Goal: Task Accomplishment & Management: Use online tool/utility

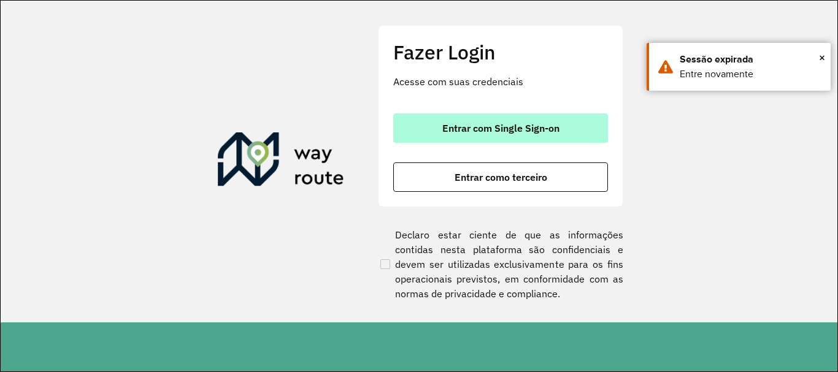
click at [536, 117] on button "Entrar com Single Sign-on" at bounding box center [500, 127] width 215 height 29
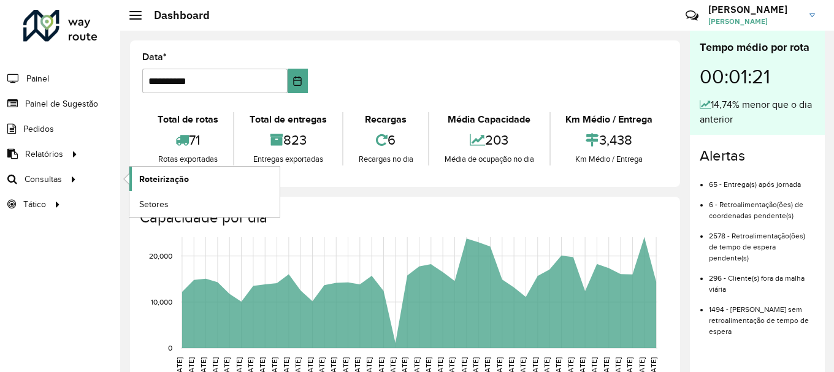
click at [147, 177] on span "Roteirização" at bounding box center [164, 179] width 50 height 13
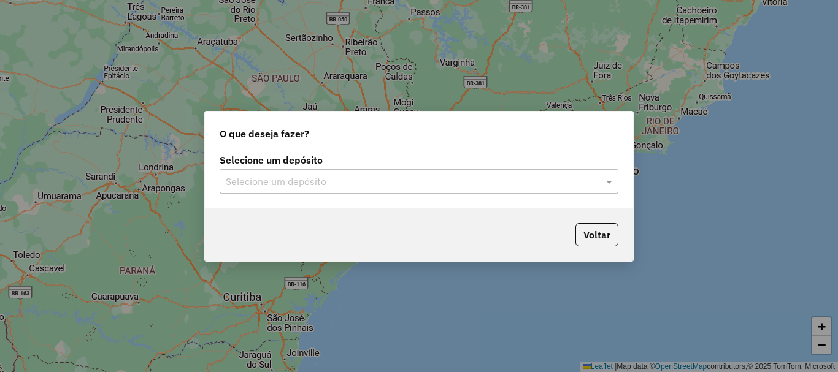
click at [243, 184] on input "text" at bounding box center [407, 182] width 362 height 15
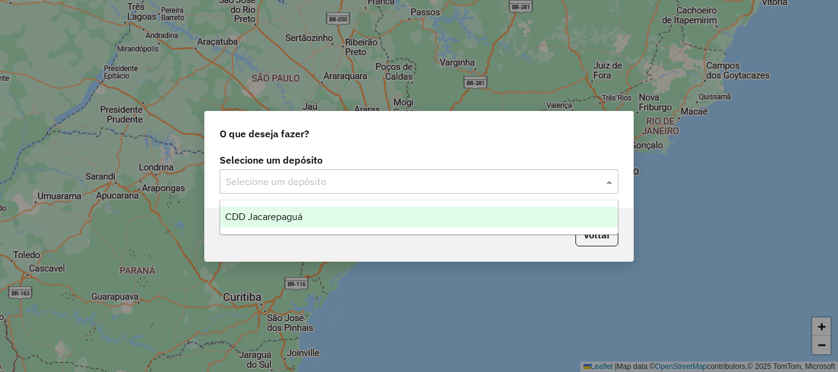
click at [280, 218] on span "CDD Jacarepaguá" at bounding box center [263, 217] width 77 height 10
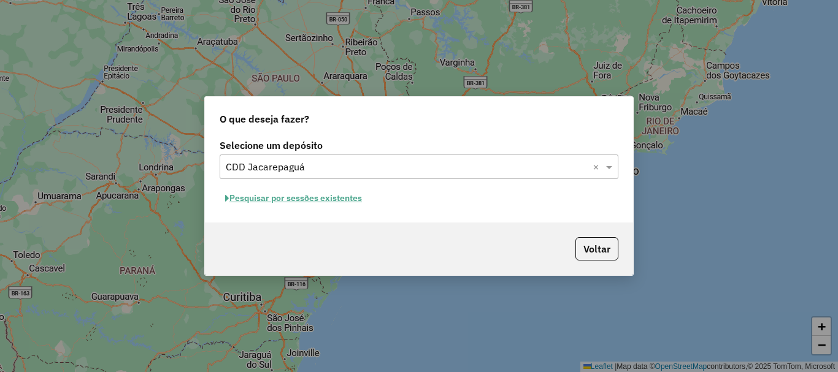
click at [351, 198] on button "Pesquisar por sessões existentes" at bounding box center [294, 198] width 148 height 19
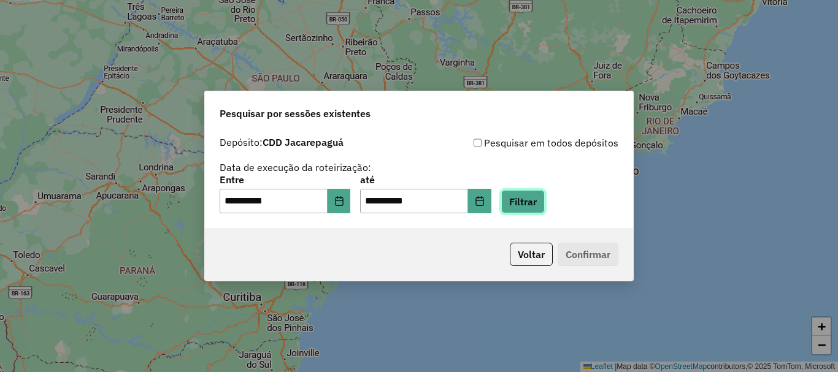
click at [545, 201] on button "Filtrar" at bounding box center [523, 201] width 44 height 23
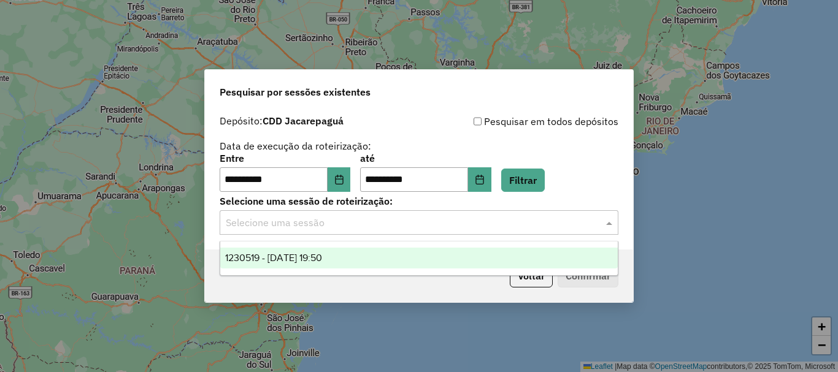
click at [372, 233] on div "Selecione uma sessão" at bounding box center [419, 222] width 399 height 25
click at [322, 254] on span "1230519 - 16/08/2025 19:50" at bounding box center [273, 258] width 97 height 10
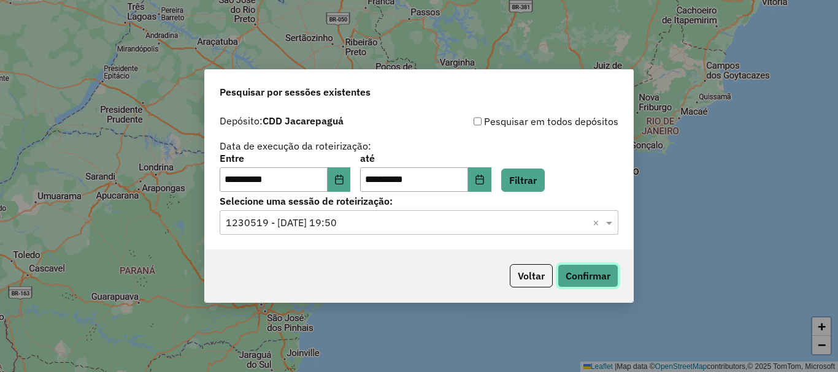
click at [590, 279] on button "Confirmar" at bounding box center [588, 275] width 61 height 23
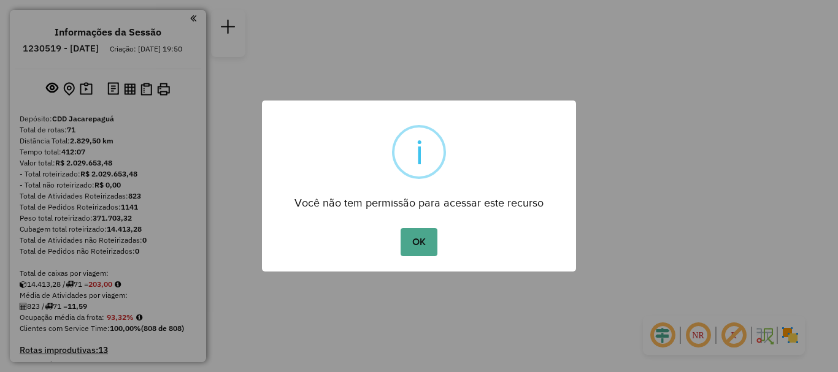
click at [439, 236] on div "OK No Cancel" at bounding box center [419, 242] width 314 height 34
click at [434, 239] on button "OK" at bounding box center [419, 242] width 36 height 28
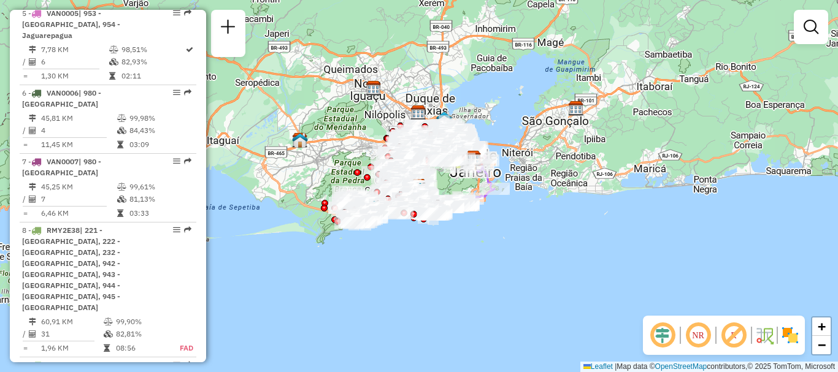
scroll to position [3487, 0]
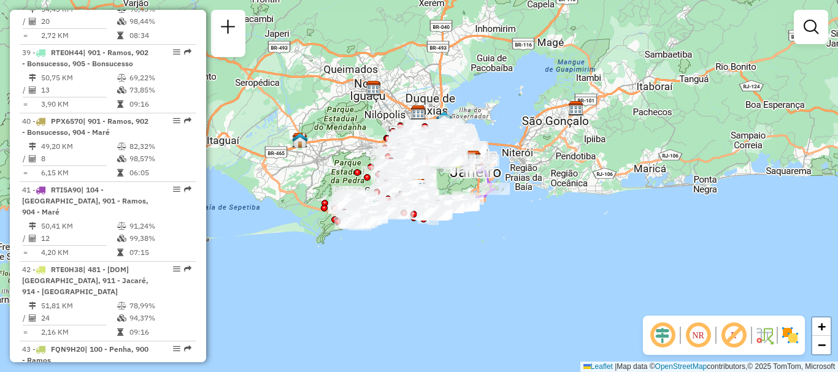
select select "**********"
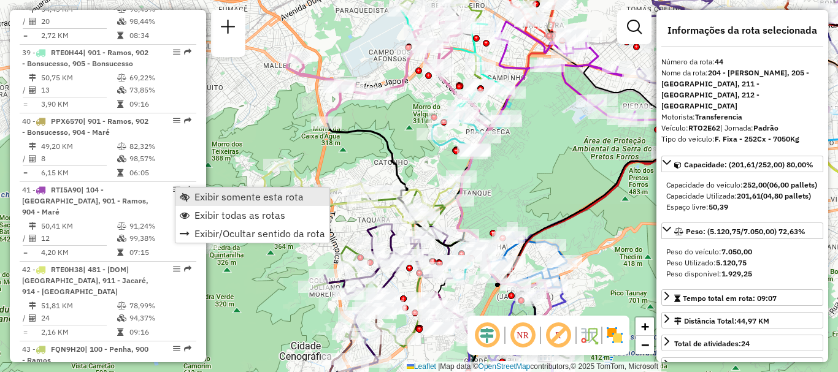
click at [190, 194] on link "Exibir somente esta rota" at bounding box center [252, 197] width 154 height 18
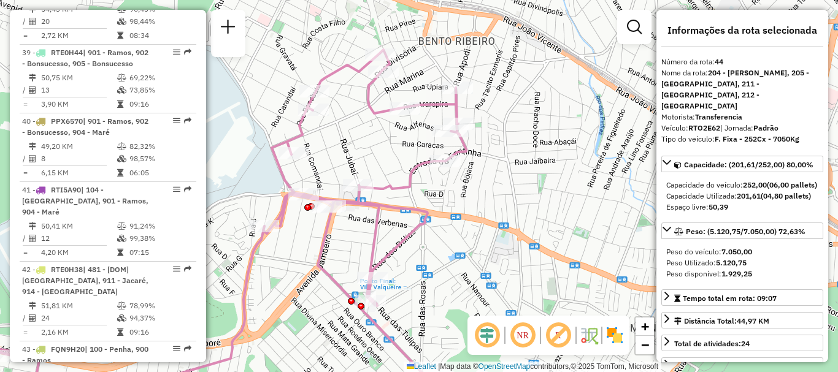
drag, startPoint x: 436, startPoint y: 53, endPoint x: 454, endPoint y: 98, distance: 48.4
click at [454, 98] on icon at bounding box center [200, 252] width 532 height 404
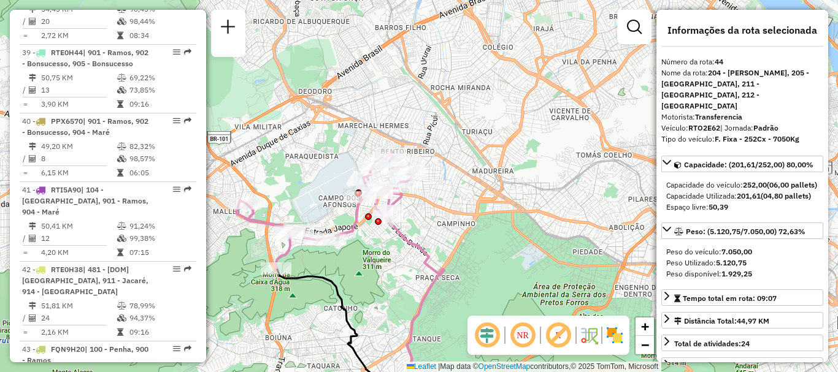
scroll to position [4219, 0]
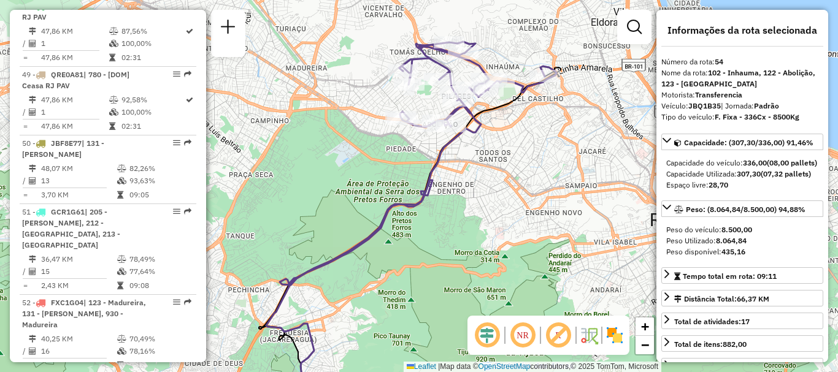
drag, startPoint x: 438, startPoint y: 115, endPoint x: 429, endPoint y: 153, distance: 39.1
click at [429, 153] on div "Janela de atendimento Grade de atendimento Capacidade Transportadoras Veículos …" at bounding box center [419, 186] width 838 height 372
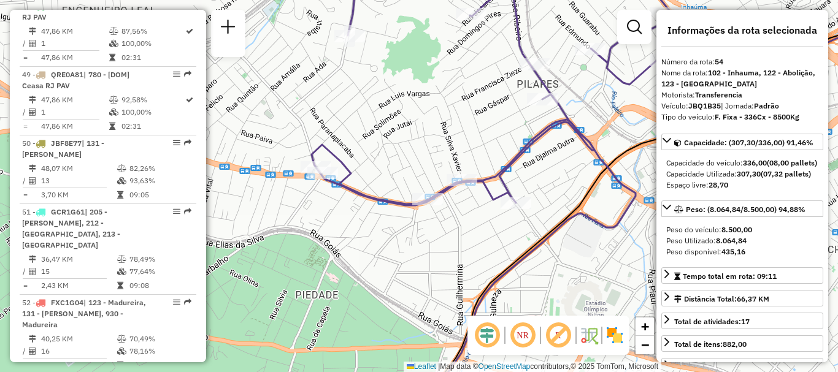
drag, startPoint x: 429, startPoint y: 60, endPoint x: 426, endPoint y: 71, distance: 10.7
click at [426, 71] on div "Janela de atendimento Grade de atendimento Capacidade Transportadoras Veículos …" at bounding box center [419, 186] width 838 height 372
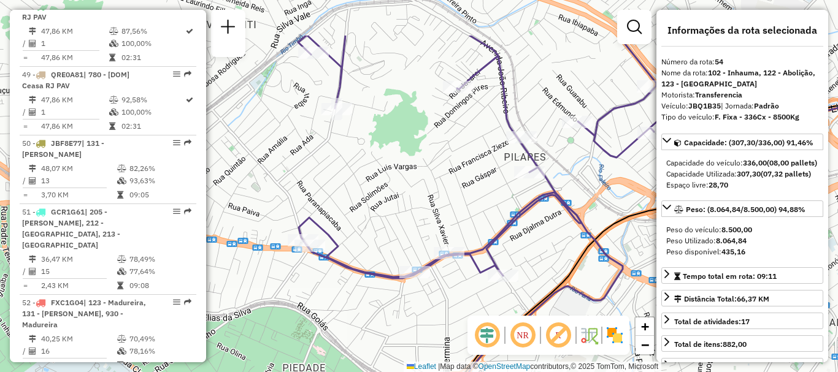
drag, startPoint x: 475, startPoint y: 120, endPoint x: 462, endPoint y: 193, distance: 74.1
click at [462, 193] on div "Janela de atendimento Grade de atendimento Capacidade Transportadoras Veículos …" at bounding box center [419, 186] width 838 height 372
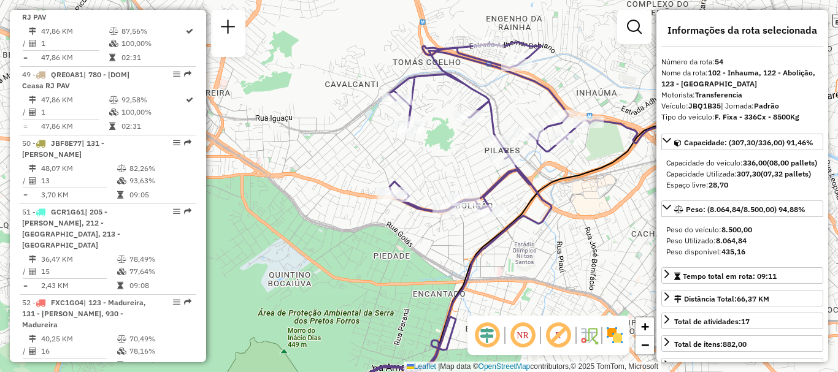
drag, startPoint x: 561, startPoint y: 56, endPoint x: 540, endPoint y: 97, distance: 45.5
click at [540, 97] on div "Janela de atendimento Grade de atendimento Capacidade Transportadoras Veículos …" at bounding box center [419, 186] width 838 height 372
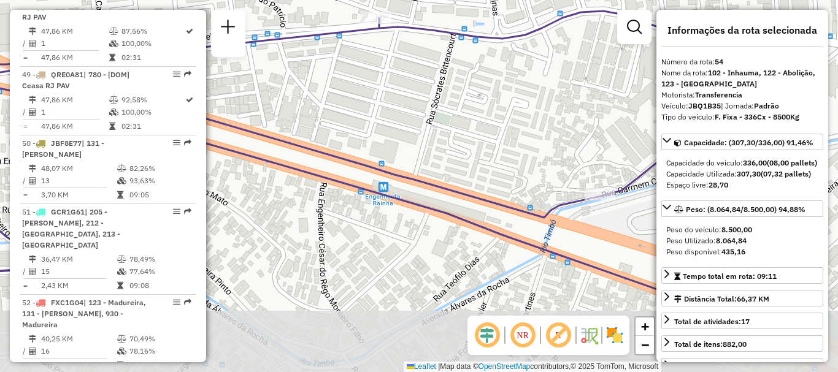
drag, startPoint x: 546, startPoint y: 138, endPoint x: 426, endPoint y: 67, distance: 139.7
click at [433, 72] on div "Janela de atendimento Grade de atendimento Capacidade Transportadoras Veículos …" at bounding box center [419, 186] width 838 height 372
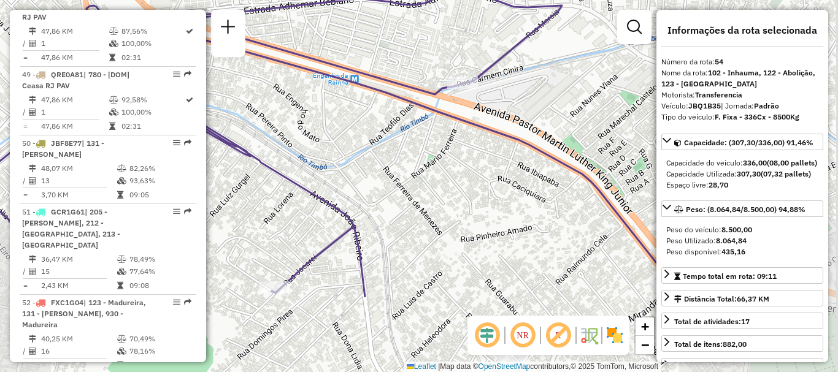
drag, startPoint x: 561, startPoint y: 235, endPoint x: 451, endPoint y: 98, distance: 175.9
click at [451, 99] on icon at bounding box center [312, 144] width 717 height 307
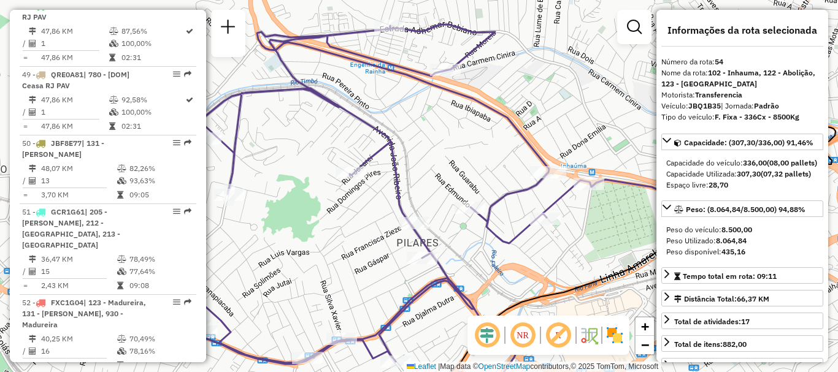
drag, startPoint x: 524, startPoint y: 196, endPoint x: 501, endPoint y: 160, distance: 43.1
click at [501, 160] on div "Janela de atendimento Grade de atendimento Capacidade Transportadoras Veículos …" at bounding box center [419, 186] width 838 height 372
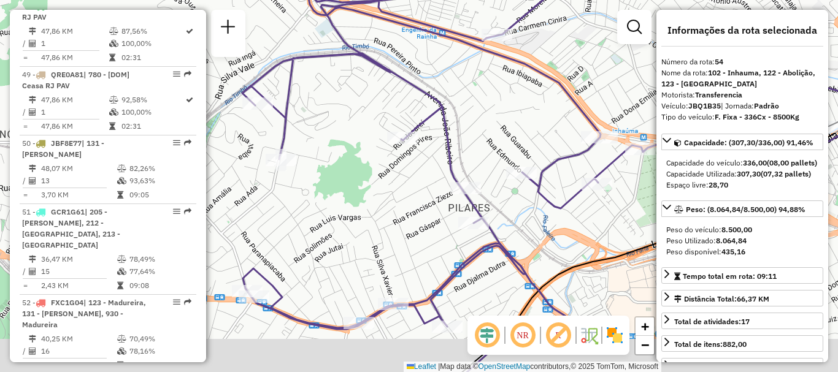
drag, startPoint x: 399, startPoint y: 275, endPoint x: 450, endPoint y: 240, distance: 62.3
click at [450, 240] on div "Janela de atendimento Grade de atendimento Capacidade Transportadoras Veículos …" at bounding box center [419, 186] width 838 height 372
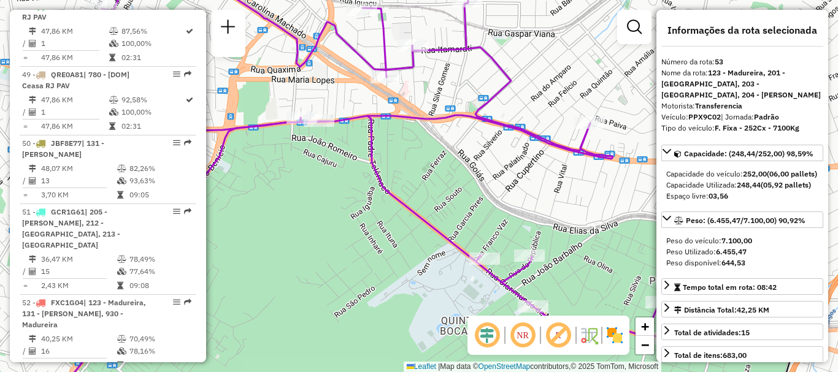
scroll to position [2767, 0]
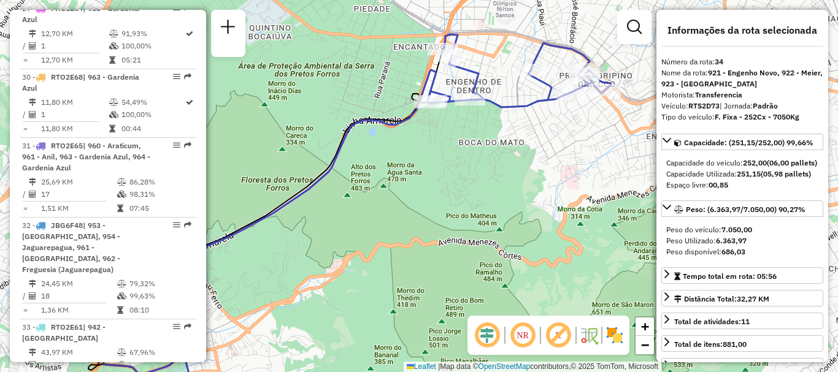
drag, startPoint x: 536, startPoint y: 84, endPoint x: 498, endPoint y: 83, distance: 38.0
click at [498, 83] on div "Janela de atendimento Grade de atendimento Capacidade Transportadoras Veículos …" at bounding box center [419, 186] width 838 height 372
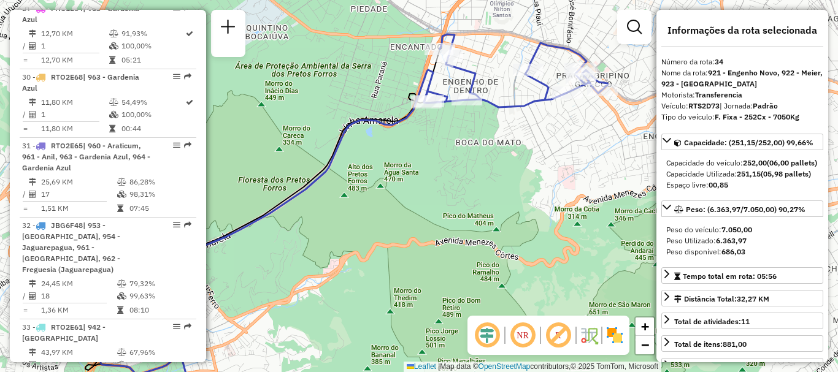
scroll to position [3979, 0]
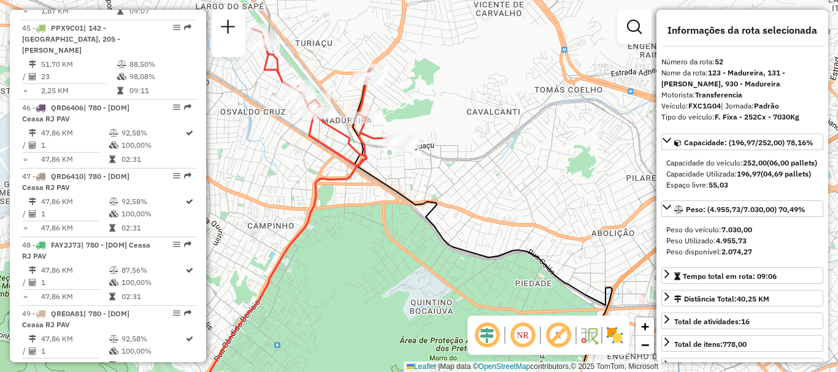
scroll to position [3567, 0]
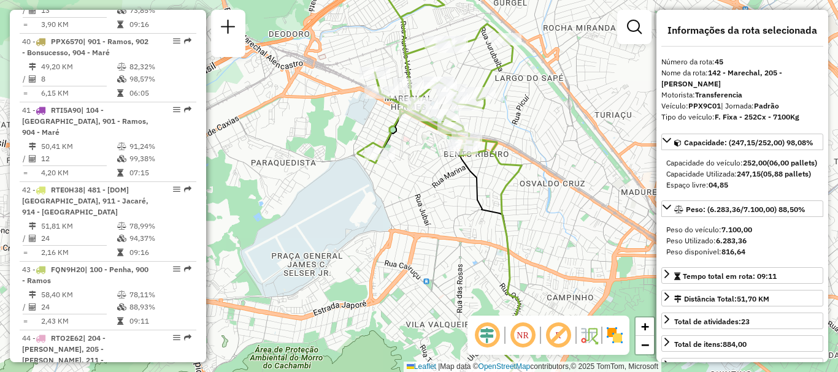
scroll to position [2847, 0]
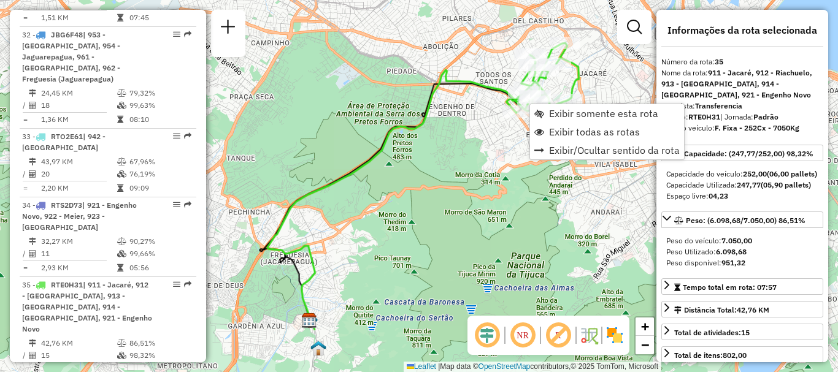
scroll to position [3016, 0]
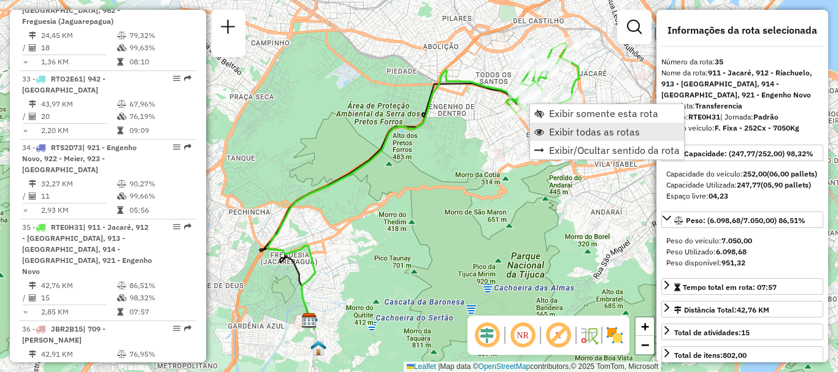
click at [550, 131] on span "Exibir todas as rotas" at bounding box center [594, 132] width 91 height 10
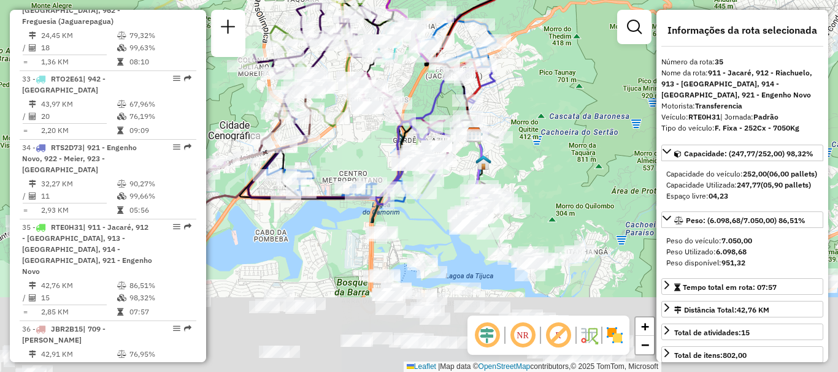
drag, startPoint x: 529, startPoint y: 178, endPoint x: 567, endPoint y: 77, distance: 108.3
click at [567, 77] on div "Janela de atendimento Grade de atendimento Capacidade Transportadoras Veículos …" at bounding box center [419, 186] width 838 height 372
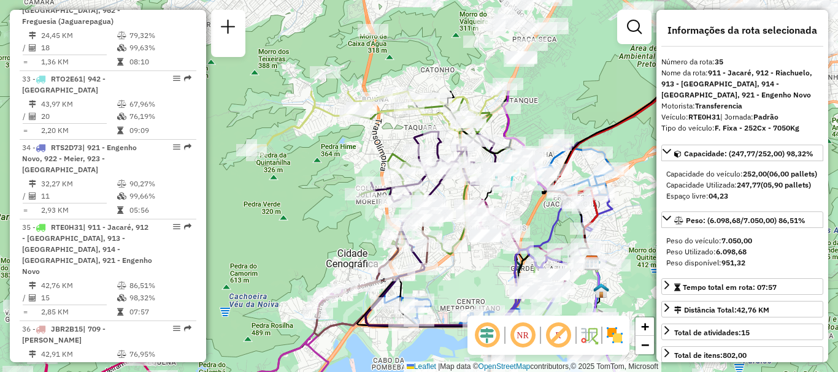
drag, startPoint x: 302, startPoint y: 237, endPoint x: 432, endPoint y: 351, distance: 172.5
click at [421, 369] on div "Janela de atendimento Grade de atendimento Capacidade Transportadoras Veículos …" at bounding box center [419, 186] width 838 height 372
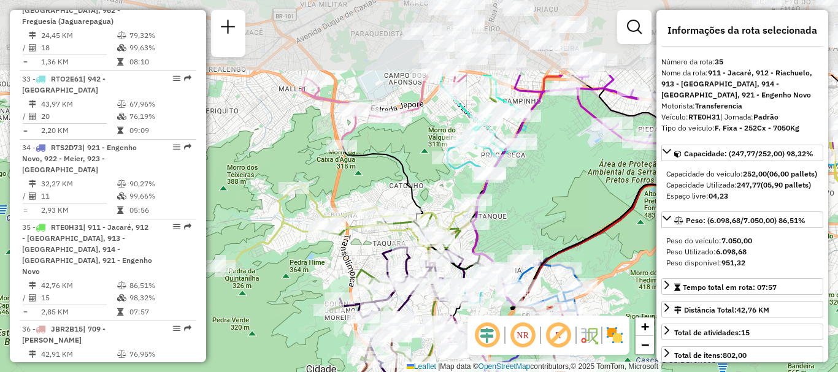
drag, startPoint x: 540, startPoint y: 115, endPoint x: 516, endPoint y: 176, distance: 65.3
click at [517, 181] on div "Janela de atendimento Grade de atendimento Capacidade Transportadoras Veículos …" at bounding box center [419, 186] width 838 height 372
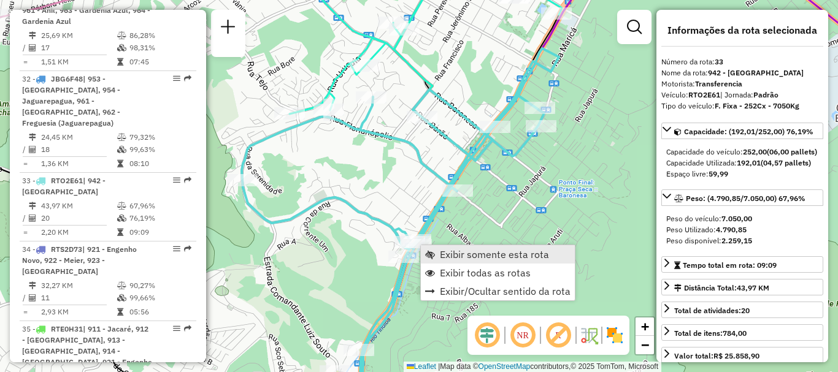
scroll to position [2878, 0]
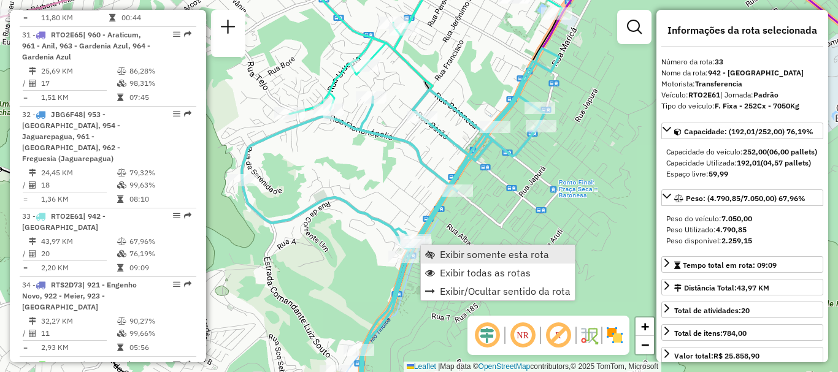
click at [445, 250] on span "Exibir somente esta rota" at bounding box center [494, 255] width 109 height 10
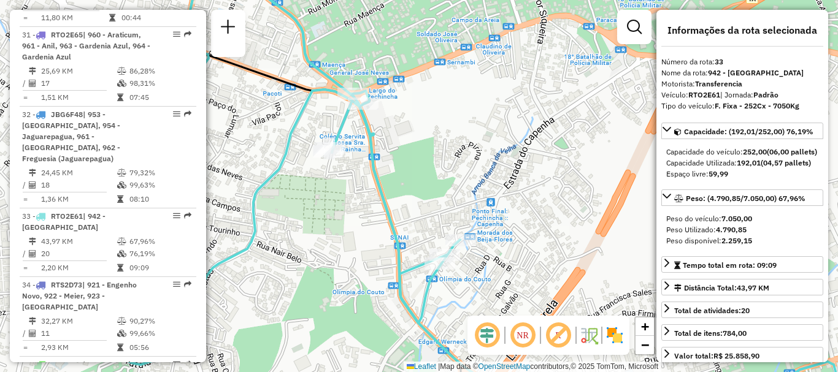
drag, startPoint x: 440, startPoint y: 212, endPoint x: 505, endPoint y: 196, distance: 66.5
click at [505, 196] on div "Janela de atendimento Grade de atendimento Capacidade Transportadoras Veículos …" at bounding box center [419, 186] width 838 height 372
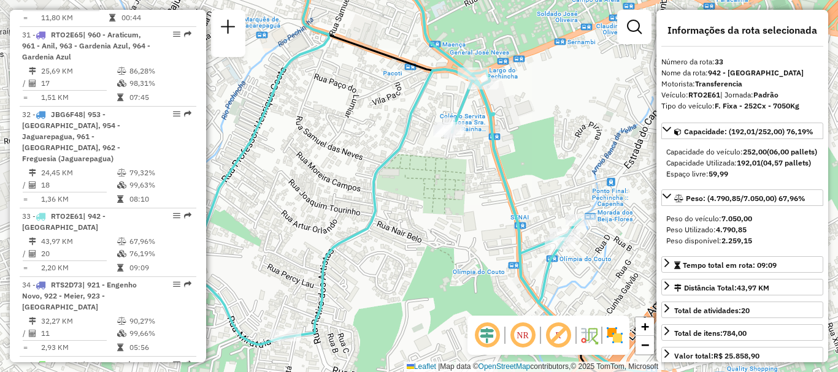
drag, startPoint x: 368, startPoint y: 197, endPoint x: 485, endPoint y: 174, distance: 118.7
click at [485, 174] on div "Janela de atendimento Grade de atendimento Capacidade Transportadoras Veículos …" at bounding box center [419, 186] width 838 height 372
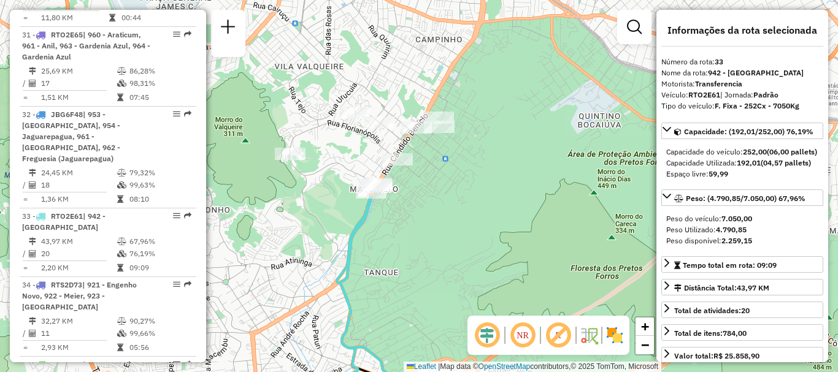
drag, startPoint x: 508, startPoint y: 66, endPoint x: 412, endPoint y: 349, distance: 298.7
click at [412, 349] on div "Janela de atendimento Grade de atendimento Capacidade Transportadoras Veículos …" at bounding box center [419, 186] width 838 height 372
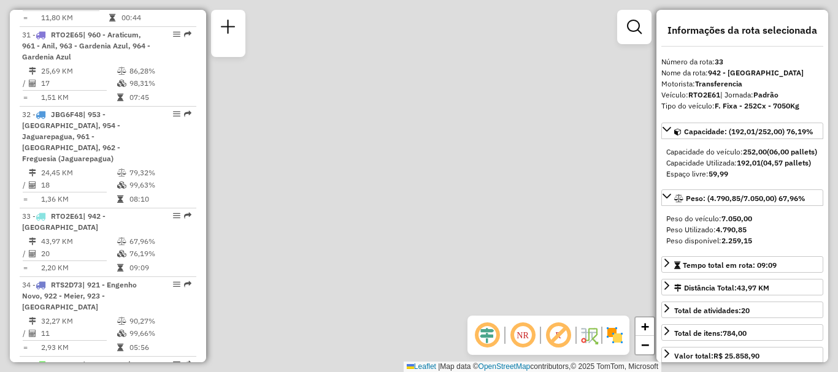
drag, startPoint x: 419, startPoint y: 325, endPoint x: 420, endPoint y: 249, distance: 75.5
click at [420, 249] on div "Rota 33 - Placa RTO2E61 55023118 - CHURRASCARIA BARETTA Janela de atendimento G…" at bounding box center [419, 186] width 838 height 372
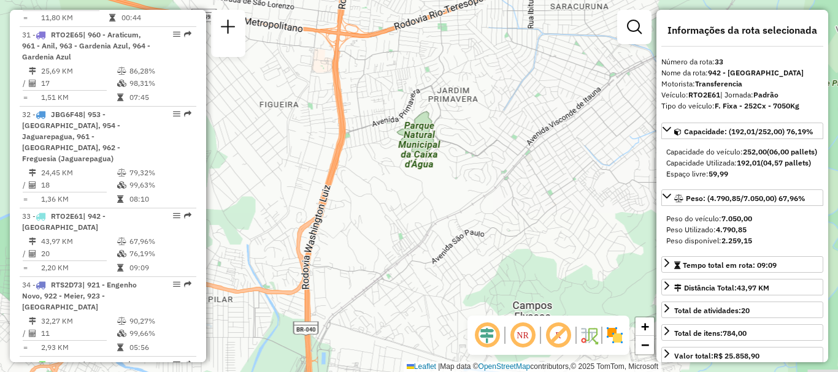
drag, startPoint x: 399, startPoint y: 286, endPoint x: 454, endPoint y: 234, distance: 75.5
click at [511, 3] on div "Rota 33 - Placa RTO2E61 55023118 - CHURRASCARIA BARETTA Janela de atendimento G…" at bounding box center [419, 186] width 838 height 372
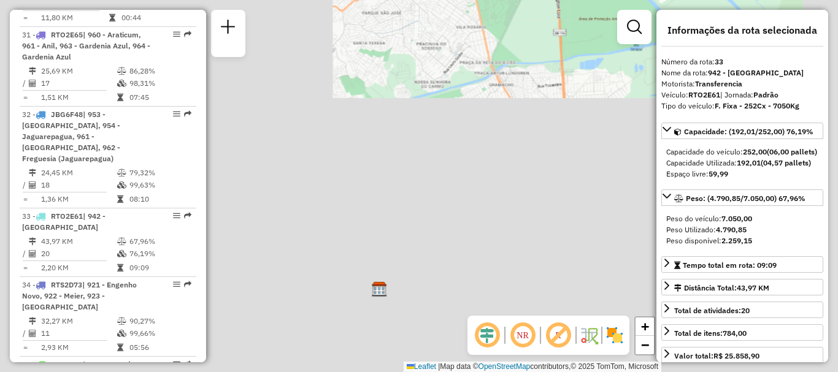
drag, startPoint x: 488, startPoint y: 95, endPoint x: 473, endPoint y: 265, distance: 170.6
click at [515, 54] on div "Rota 33 - Placa RTO2E61 55023118 - CHURRASCARIA BARETTA Janela de atendimento G…" at bounding box center [419, 186] width 838 height 372
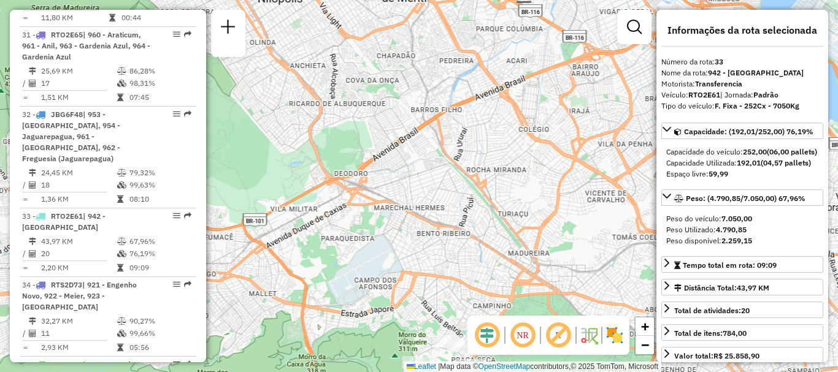
drag, startPoint x: 369, startPoint y: 324, endPoint x: 502, endPoint y: 48, distance: 306.2
click at [502, 48] on div "Rota 33 - Placa RTO2E61 55023118 - CHURRASCARIA BARETTA Janela de atendimento G…" at bounding box center [419, 186] width 838 height 372
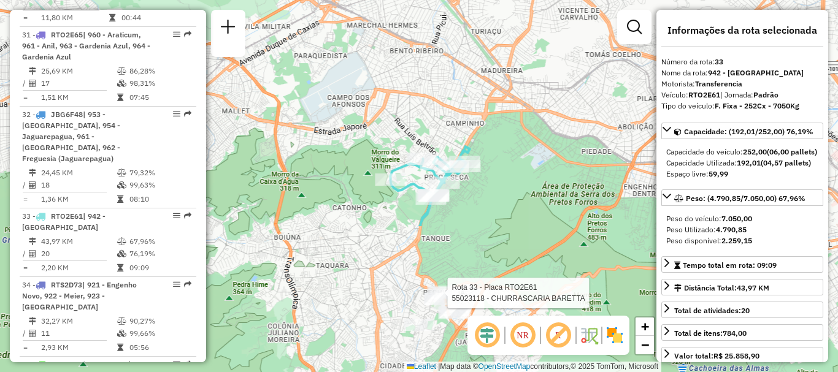
drag, startPoint x: 469, startPoint y: 283, endPoint x: 441, endPoint y: 95, distance: 189.8
click at [441, 95] on div "Rota 33 - Placa RTO2E61 55023118 - CHURRASCARIA BARETTA Janela de atendimento G…" at bounding box center [419, 186] width 838 height 372
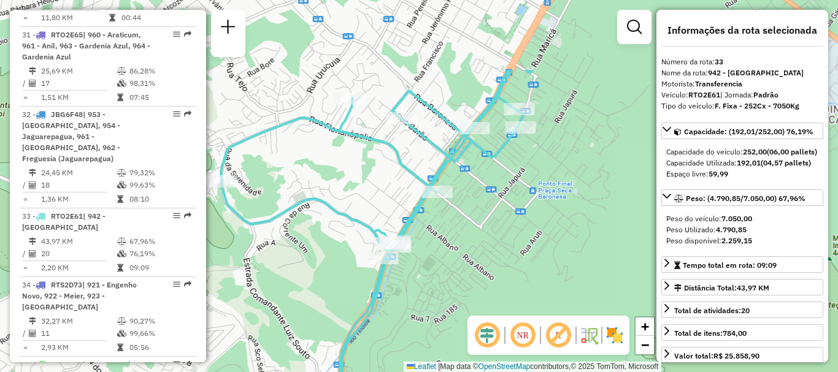
drag, startPoint x: 463, startPoint y: 134, endPoint x: 462, endPoint y: 241, distance: 107.4
click at [462, 241] on div "Rota 33 - Placa RTO2E61 55023118 - CHURRASCARIA BARETTA Janela de atendimento G…" at bounding box center [419, 186] width 838 height 372
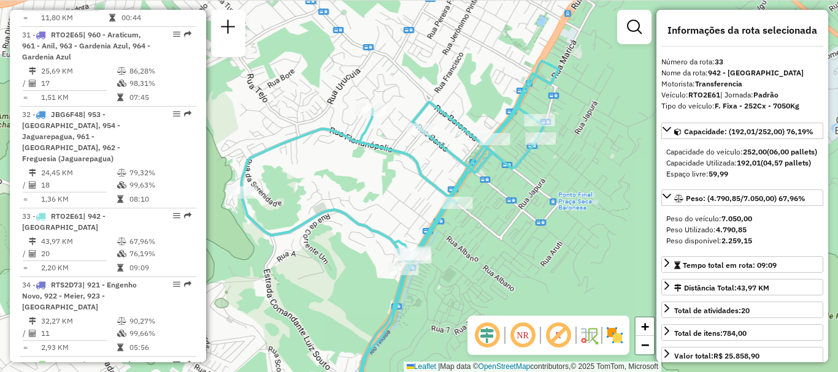
drag, startPoint x: 315, startPoint y: 248, endPoint x: 326, endPoint y: 262, distance: 17.4
click at [330, 262] on div "Rota 33 - Placa RTO2E61 55023118 - CHURRASCARIA BARETTA Janela de atendimento G…" at bounding box center [419, 186] width 838 height 372
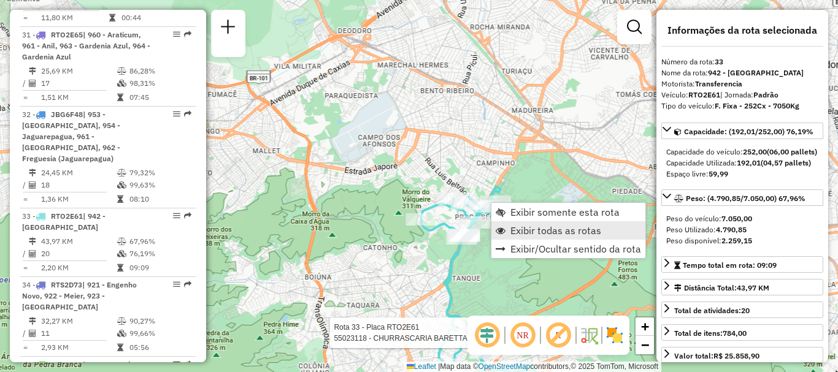
click at [525, 232] on span "Exibir todas as rotas" at bounding box center [555, 231] width 91 height 10
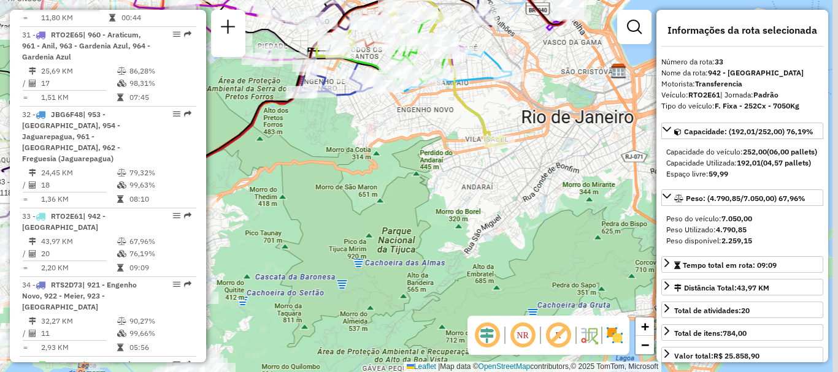
drag, startPoint x: 566, startPoint y: 274, endPoint x: 211, endPoint y: 129, distance: 383.2
click at [211, 129] on div "Rota 33 - Placa RTO2E61 55023118 - CHURRASCARIA BARETTA Janela de atendimento G…" at bounding box center [419, 186] width 838 height 372
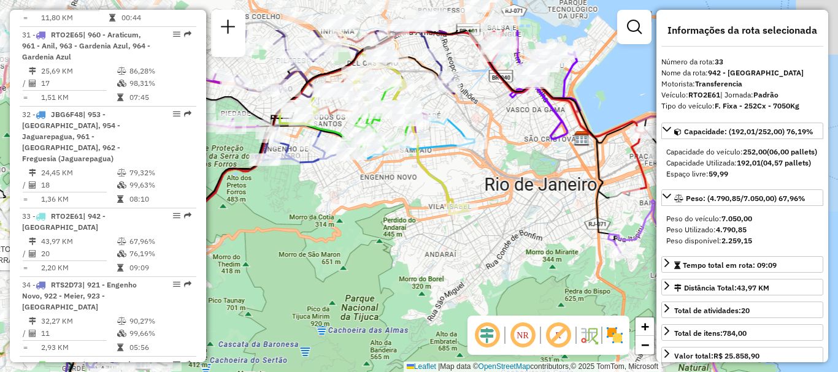
drag, startPoint x: 396, startPoint y: 184, endPoint x: 391, endPoint y: 194, distance: 11.3
click at [391, 194] on div "Rota 33 - Placa RTO2E61 55023118 - CHURRASCARIA BARETTA Rota 33 - Placa RTO2E61…" at bounding box center [419, 186] width 838 height 372
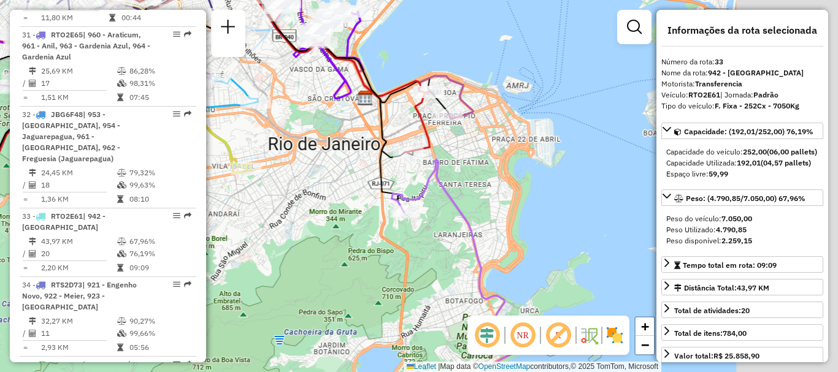
drag, startPoint x: 532, startPoint y: 241, endPoint x: 316, endPoint y: 194, distance: 220.9
click at [316, 196] on div "Rota 33 - Placa RTO2E61 55023118 - CHURRASCARIA BARETTA Rota 33 - Placa RTO2E61…" at bounding box center [419, 186] width 838 height 372
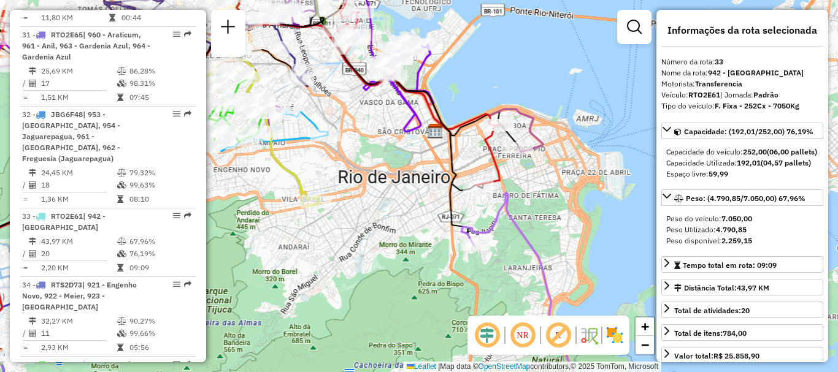
drag, startPoint x: 333, startPoint y: 159, endPoint x: 440, endPoint y: 183, distance: 110.0
click at [404, 194] on div "Rota 33 - Placa RTO2E61 55023118 - CHURRASCARIA BARETTA Rota 33 - Placa RTO2E61…" at bounding box center [419, 186] width 838 height 372
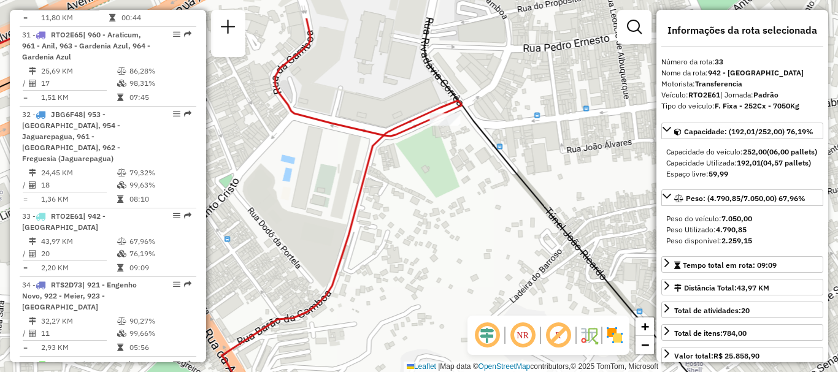
drag, startPoint x: 440, startPoint y: 96, endPoint x: 444, endPoint y: 199, distance: 103.1
click at [444, 199] on div "Rota 33 - Placa RTO2E61 55023118 - CHURRASCARIA BARETTA Rota 33 - Placa RTO2E61…" at bounding box center [419, 186] width 838 height 372
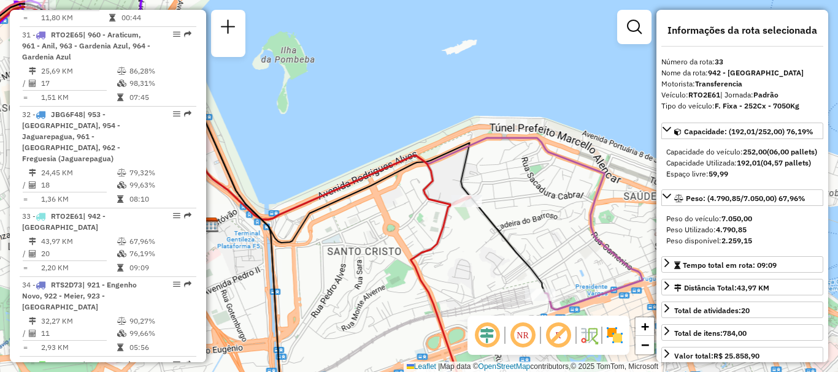
drag, startPoint x: 453, startPoint y: 276, endPoint x: 463, endPoint y: 275, distance: 10.5
click at [463, 275] on div "Rota 33 - Placa RTO2E61 55023118 - CHURRASCARIA BARETTA Rota 33 - Placa RTO2E61…" at bounding box center [419, 186] width 838 height 372
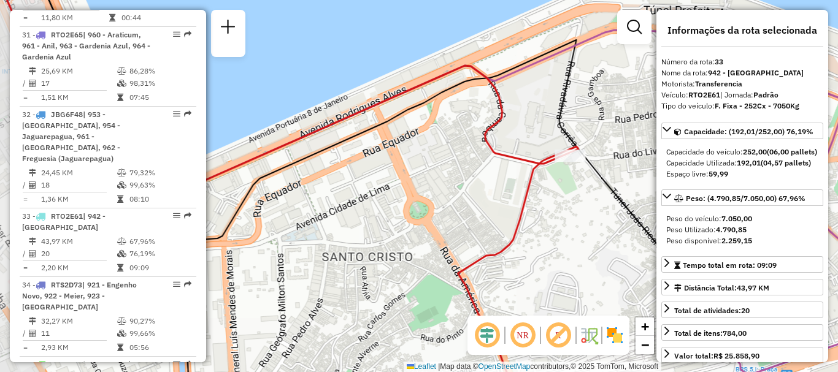
drag, startPoint x: 421, startPoint y: 237, endPoint x: 480, endPoint y: 226, distance: 60.4
click at [482, 228] on div "Rota 33 - Placa RTO2E61 55023118 - CHURRASCARIA BARETTA Rota 33 - Placa RTO2E61…" at bounding box center [419, 186] width 838 height 372
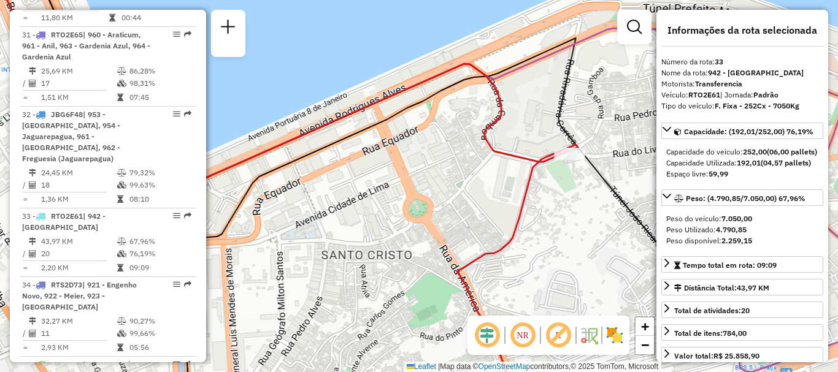
scroll to position [2344, 0]
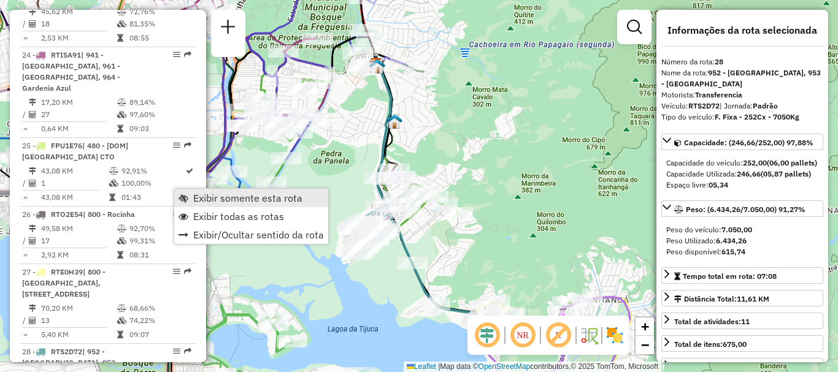
click at [212, 199] on span "Exibir somente esta rota" at bounding box center [247, 198] width 109 height 10
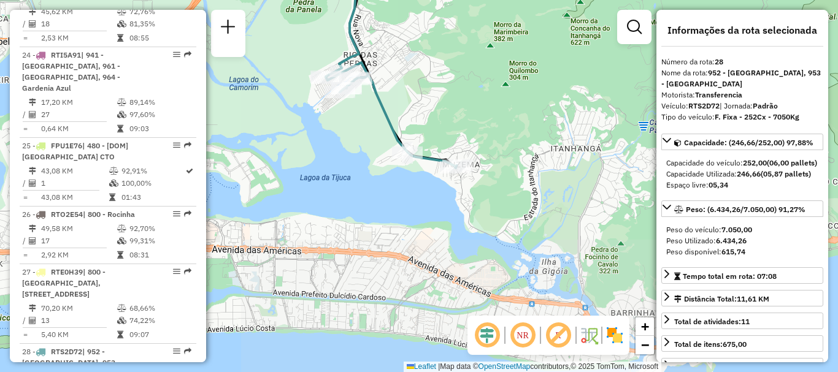
drag, startPoint x: 491, startPoint y: 257, endPoint x: 463, endPoint y: 106, distance: 154.0
click at [463, 106] on div "Janela de atendimento Grade de atendimento Capacidade Transportadoras Veículos …" at bounding box center [419, 186] width 838 height 372
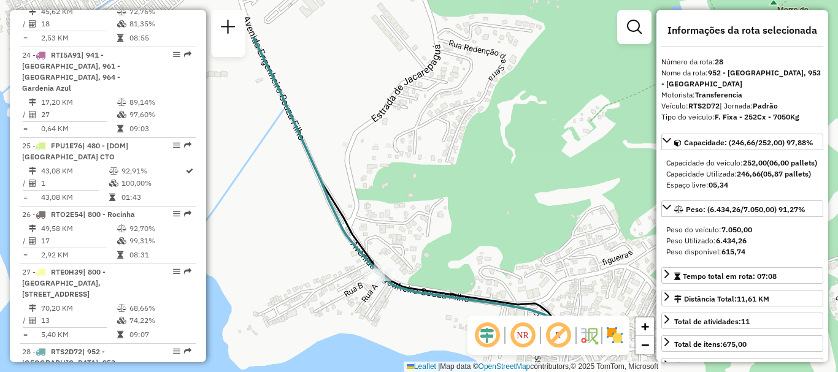
drag, startPoint x: 394, startPoint y: 78, endPoint x: 563, endPoint y: 200, distance: 208.2
click at [572, 217] on div "Janela de atendimento Grade de atendimento Capacidade Transportadoras Veículos …" at bounding box center [419, 186] width 838 height 372
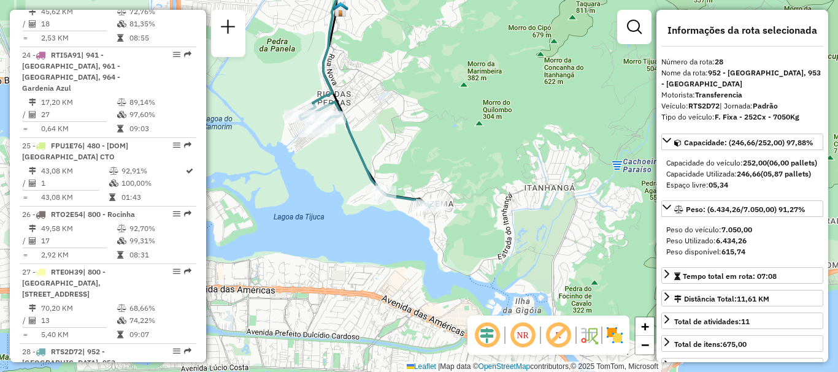
drag, startPoint x: 413, startPoint y: 131, endPoint x: 421, endPoint y: 84, distance: 48.0
click at [421, 84] on div "Janela de atendimento Grade de atendimento Capacidade Transportadoras Veículos …" at bounding box center [419, 186] width 838 height 372
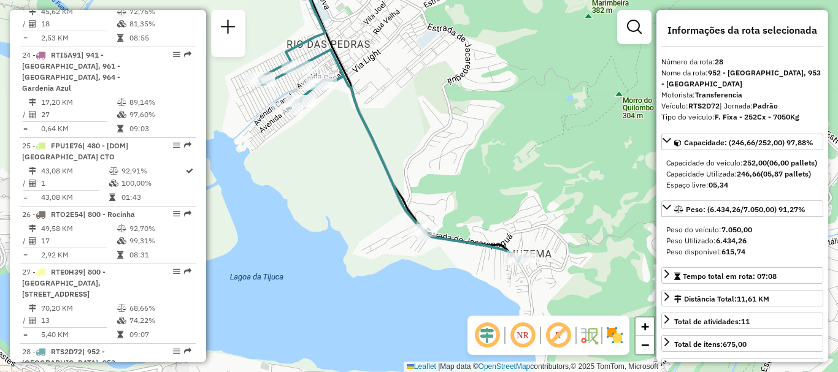
drag, startPoint x: 353, startPoint y: 226, endPoint x: 356, endPoint y: 205, distance: 21.1
click at [356, 205] on div "Janela de atendimento Grade de atendimento Capacidade Transportadoras Veículos …" at bounding box center [419, 186] width 838 height 372
click at [561, 246] on div "Janela de atendimento Grade de atendimento Capacidade Transportadoras Veículos …" at bounding box center [419, 186] width 838 height 372
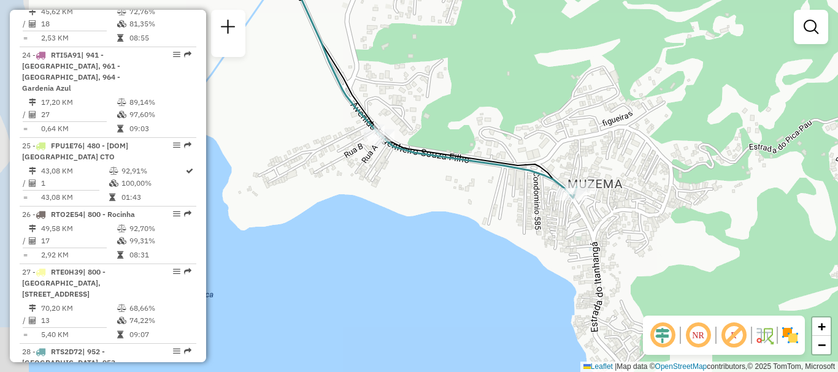
drag, startPoint x: 513, startPoint y: 216, endPoint x: 612, endPoint y: 137, distance: 127.0
click at [612, 137] on div "Janela de atendimento Grade de atendimento Capacidade Transportadoras Veículos …" at bounding box center [419, 186] width 838 height 372
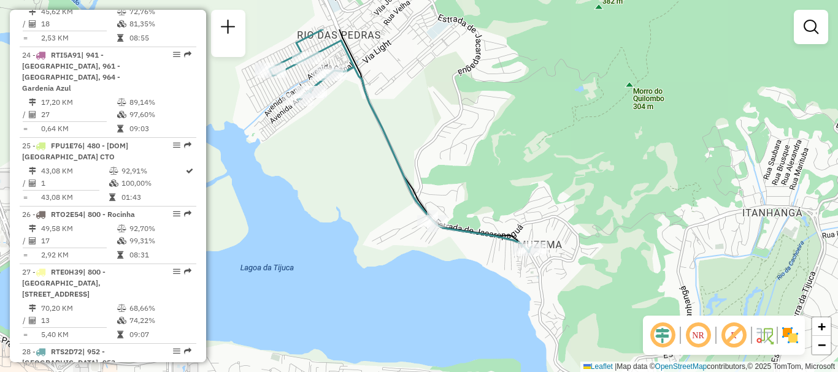
drag, startPoint x: 348, startPoint y: 149, endPoint x: 378, endPoint y: 216, distance: 73.3
click at [378, 216] on div "Janela de atendimento Grade de atendimento Capacidade Transportadoras Veículos …" at bounding box center [419, 186] width 838 height 372
select select "**********"
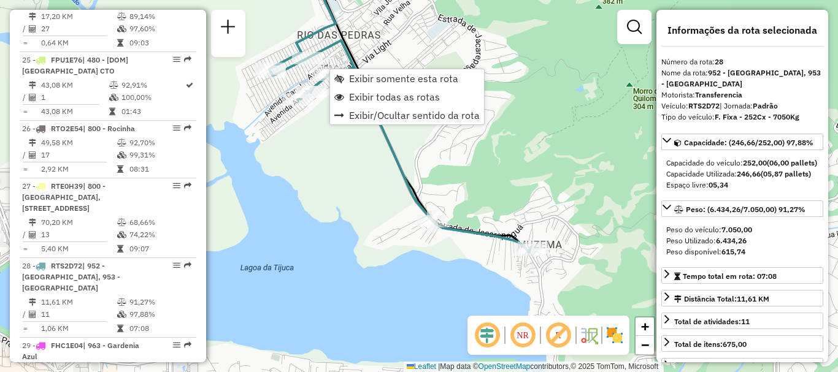
scroll to position [2513, 0]
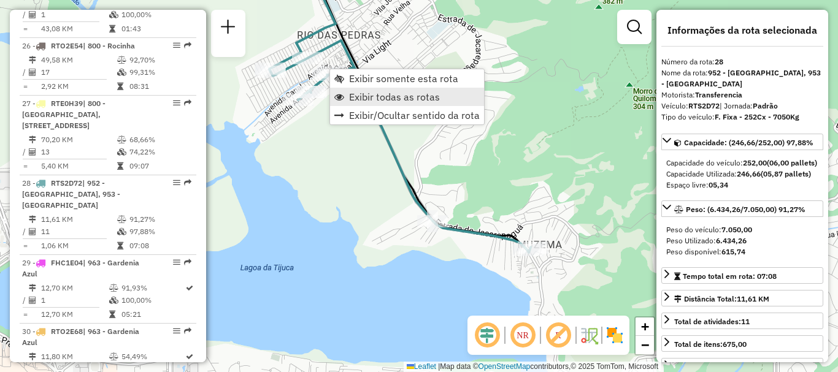
click at [361, 92] on span "Exibir todas as rotas" at bounding box center [394, 97] width 91 height 10
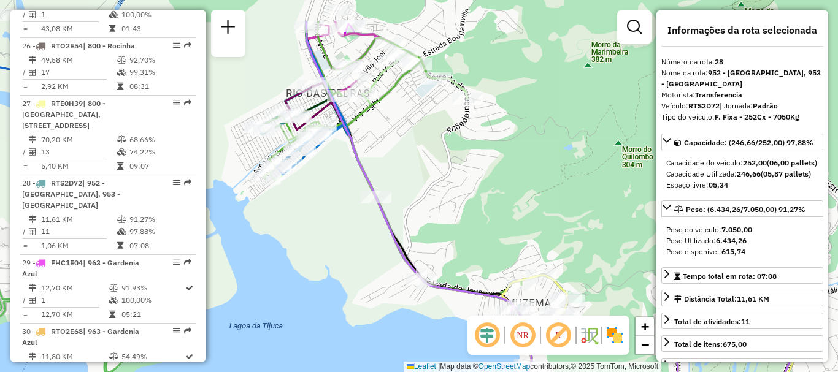
drag, startPoint x: 528, startPoint y: 116, endPoint x: 512, endPoint y: 175, distance: 61.8
click at [515, 181] on div "Janela de atendimento Grade de atendimento Capacidade Transportadoras Veículos …" at bounding box center [419, 186] width 838 height 372
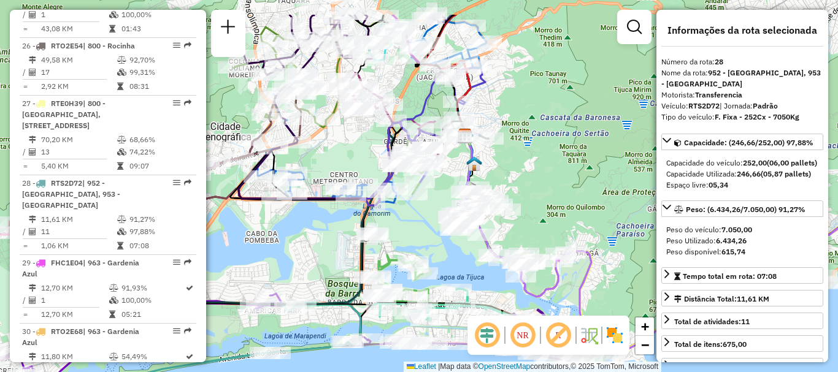
drag, startPoint x: 519, startPoint y: 93, endPoint x: 524, endPoint y: 148, distance: 54.8
click at [524, 147] on div "Janela de atendimento Grade de atendimento Capacidade Transportadoras Veículos …" at bounding box center [419, 186] width 838 height 372
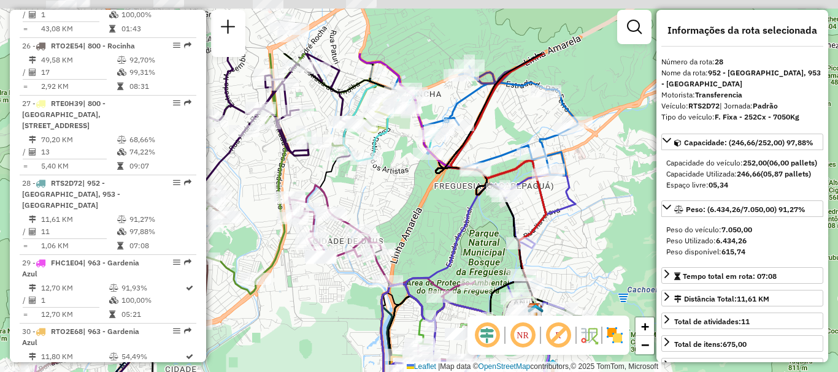
drag, startPoint x: 420, startPoint y: 113, endPoint x: 455, endPoint y: 204, distance: 97.3
click at [455, 204] on div "Janela de atendimento Grade de atendimento Capacidade Transportadoras Veículos …" at bounding box center [419, 186] width 838 height 372
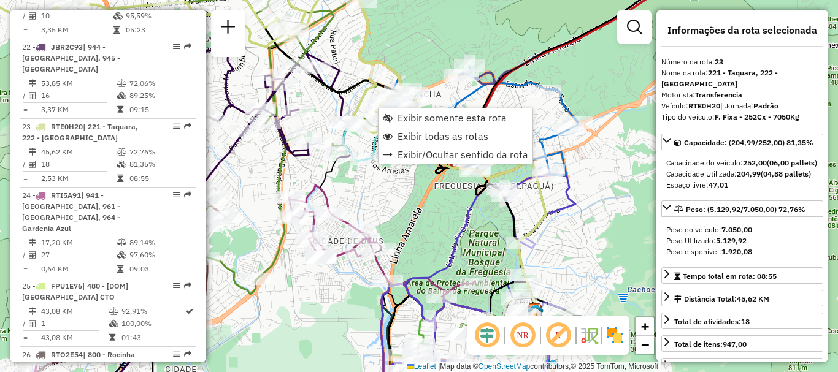
scroll to position [2169, 0]
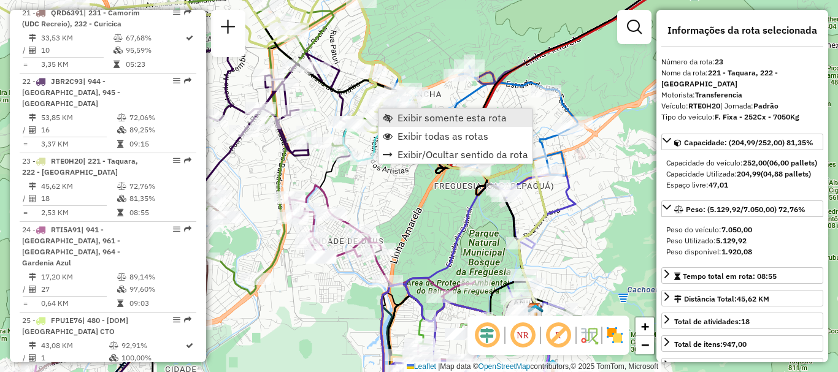
click at [422, 118] on span "Exibir somente esta rota" at bounding box center [452, 118] width 109 height 10
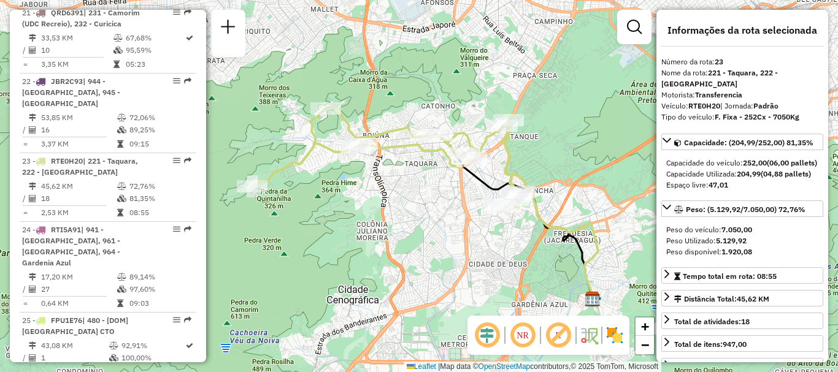
drag, startPoint x: 429, startPoint y: 158, endPoint x: 437, endPoint y: 182, distance: 25.8
click at [437, 182] on div "Janela de atendimento Grade de atendimento Capacidade Transportadoras Veículos …" at bounding box center [419, 186] width 838 height 372
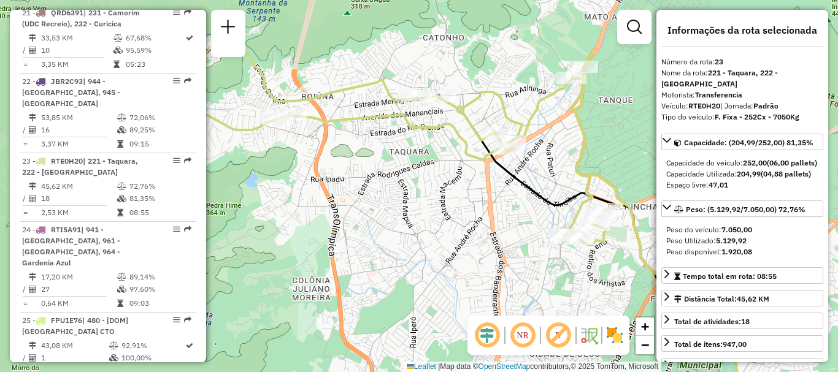
click at [617, 343] on img at bounding box center [615, 336] width 20 height 20
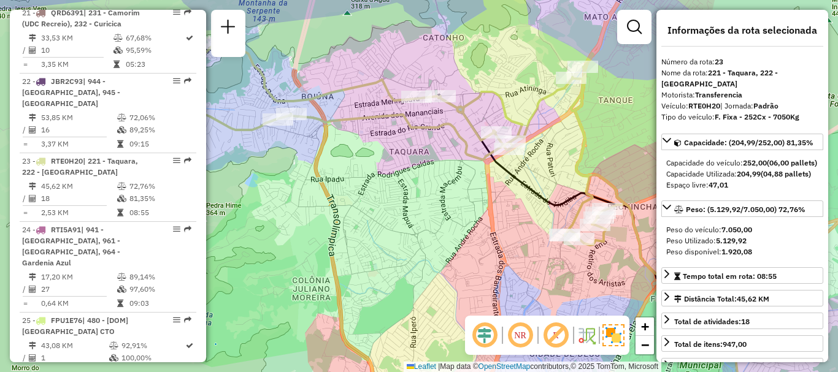
click at [386, 220] on div "Janela de atendimento Grade de atendimento Capacidade Transportadoras Veículos …" at bounding box center [419, 186] width 838 height 372
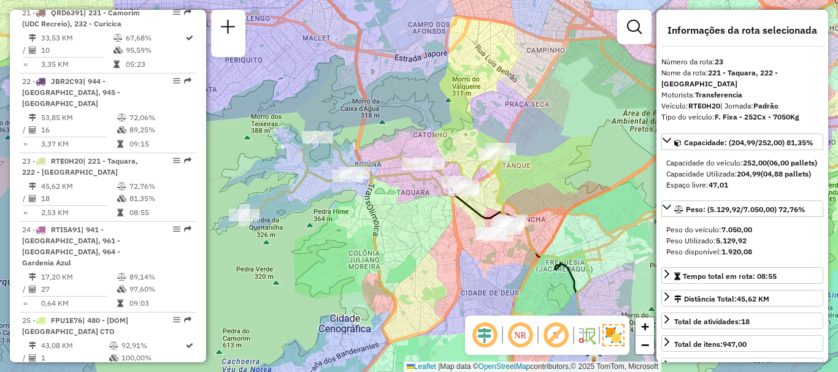
drag, startPoint x: 386, startPoint y: 220, endPoint x: 403, endPoint y: 226, distance: 17.5
click at [403, 226] on div "Janela de atendimento Grade de atendimento Capacidade Transportadoras Veículos …" at bounding box center [419, 186] width 838 height 372
click at [594, 122] on div "Janela de atendimento Grade de atendimento Capacidade Transportadoras Veículos …" at bounding box center [419, 186] width 838 height 372
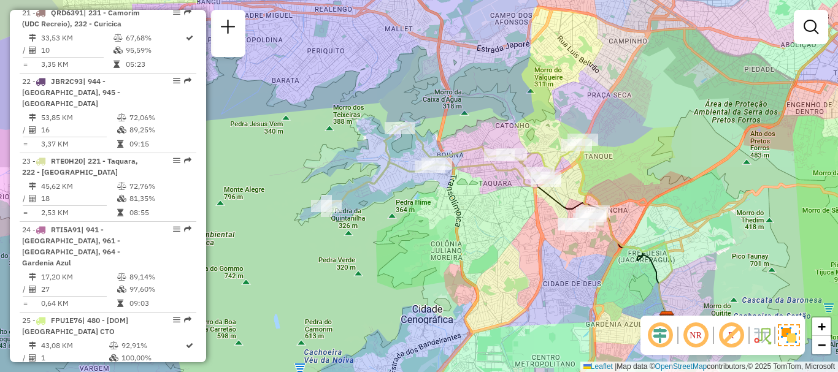
drag, startPoint x: 632, startPoint y: 186, endPoint x: 715, endPoint y: 177, distance: 82.7
click at [715, 177] on div "Janela de atendimento Grade de atendimento Capacidade Transportadoras Veículos …" at bounding box center [419, 186] width 838 height 372
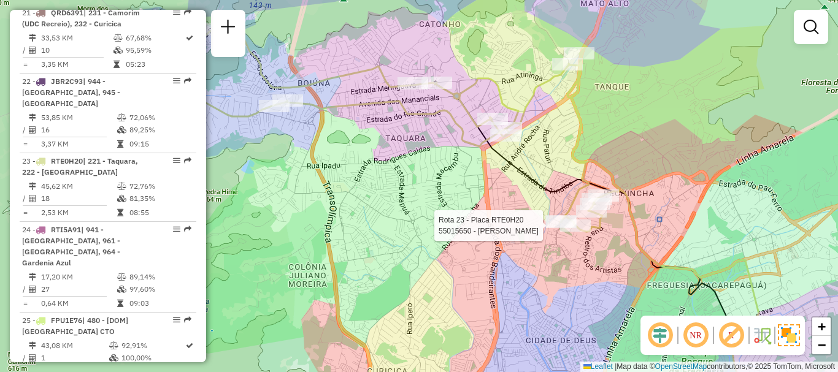
select select "**********"
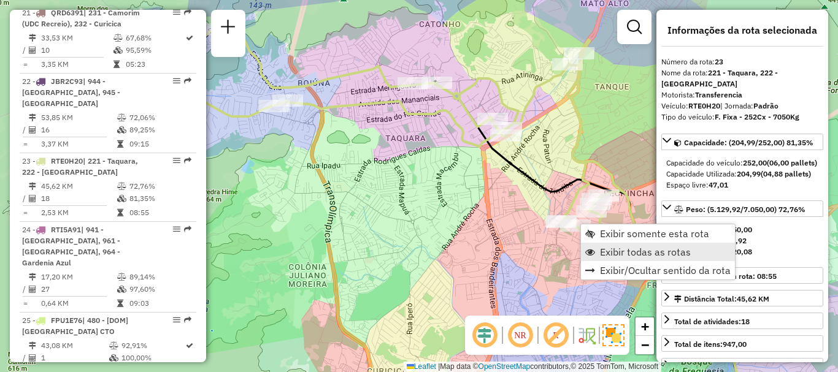
click at [611, 250] on span "Exibir todas as rotas" at bounding box center [645, 252] width 91 height 10
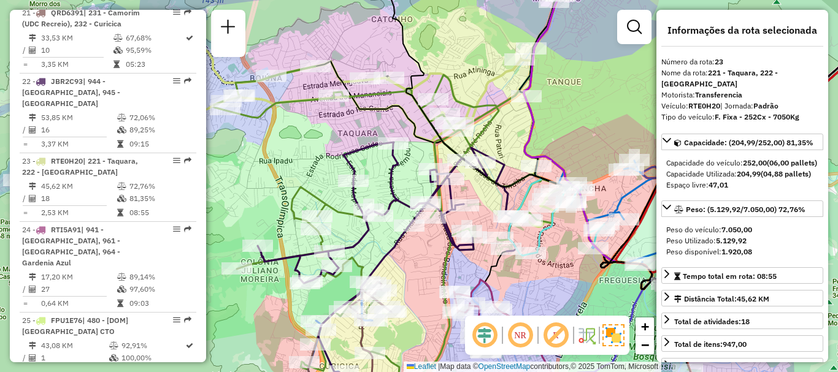
drag, startPoint x: 616, startPoint y: 237, endPoint x: 566, endPoint y: 227, distance: 50.6
click at [567, 231] on div "Janela de atendimento Grade de atendimento Capacidade Transportadoras Veículos …" at bounding box center [419, 186] width 838 height 372
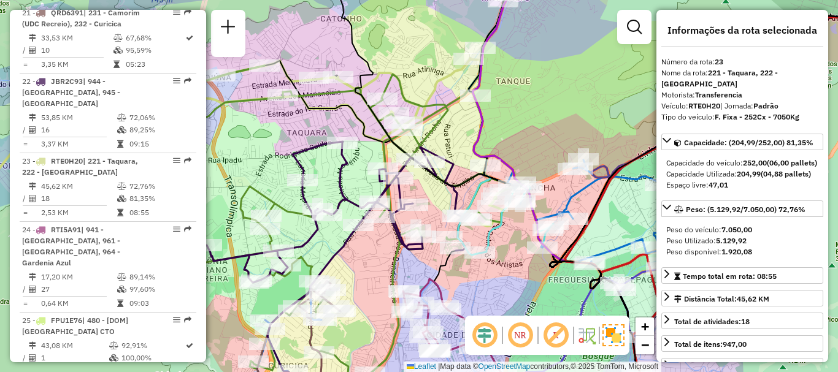
drag, startPoint x: 570, startPoint y: 226, endPoint x: 513, endPoint y: 220, distance: 56.7
click at [514, 225] on div "Janela de atendimento Grade de atendimento Capacidade Transportadoras Veículos …" at bounding box center [419, 186] width 838 height 372
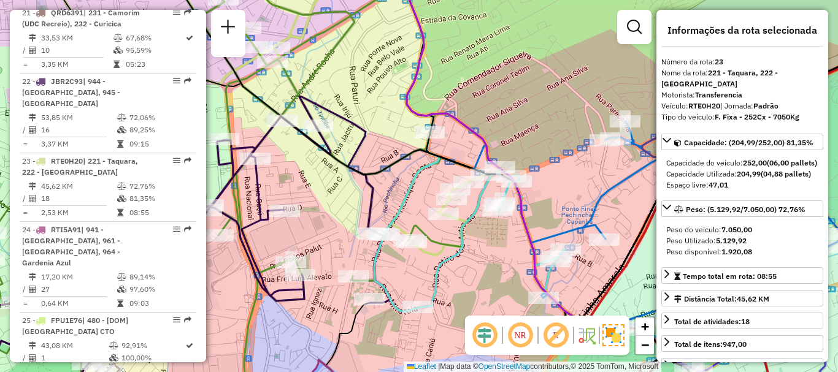
drag, startPoint x: 554, startPoint y: 198, endPoint x: 571, endPoint y: 191, distance: 18.1
click at [571, 191] on div "Janela de atendimento Grade de atendimento Capacidade Transportadoras Veículos …" at bounding box center [419, 186] width 838 height 372
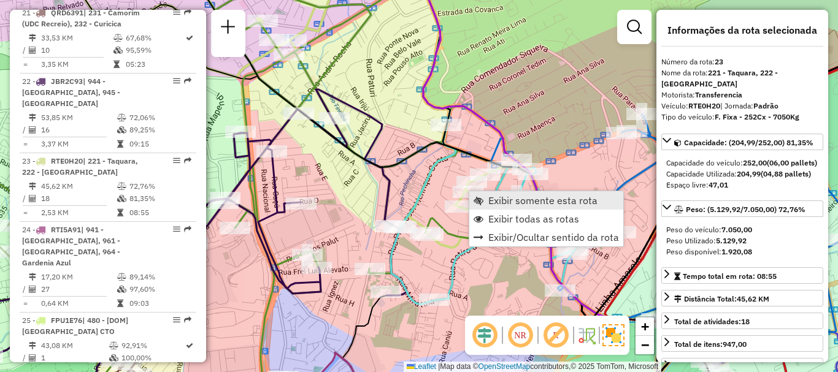
click at [488, 198] on span "Exibir somente esta rota" at bounding box center [542, 201] width 109 height 10
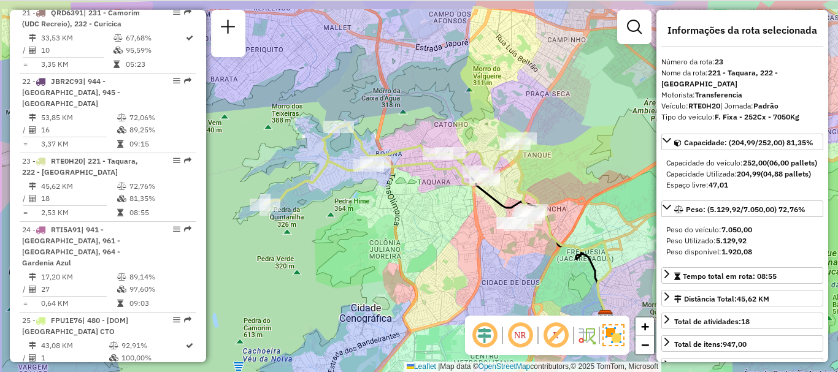
drag, startPoint x: 443, startPoint y: 177, endPoint x: 462, endPoint y: 216, distance: 43.1
click at [462, 216] on div "Janela de atendimento Grade de atendimento Capacidade Transportadoras Veículos …" at bounding box center [419, 186] width 838 height 372
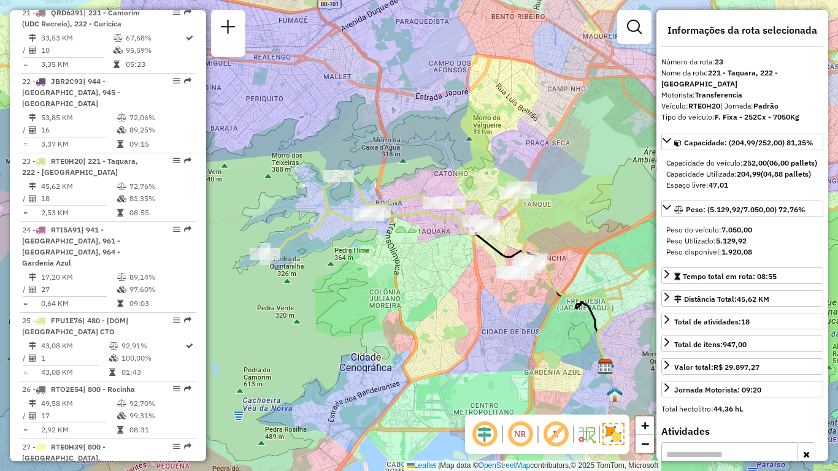
click at [615, 239] on div "Janela de atendimento Grade de atendimento Capacidade Transportadoras Veículos …" at bounding box center [419, 235] width 838 height 471
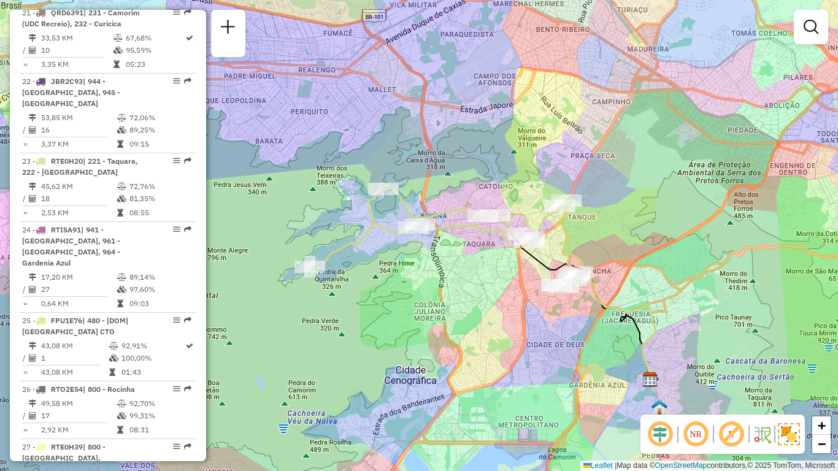
drag, startPoint x: 615, startPoint y: 239, endPoint x: 661, endPoint y: 253, distance: 48.7
click at [661, 253] on div "Janela de atendimento Grade de atendimento Capacidade Transportadoras Veículos …" at bounding box center [419, 235] width 838 height 471
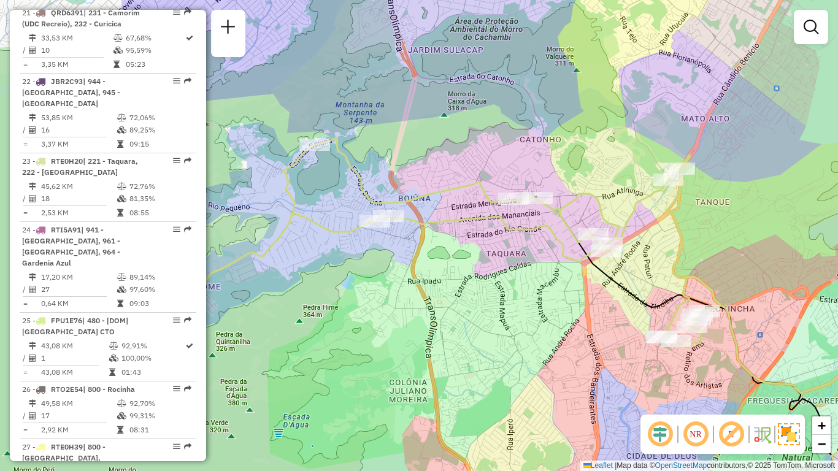
drag, startPoint x: 626, startPoint y: 267, endPoint x: 832, endPoint y: 285, distance: 206.3
click at [832, 285] on div "Janela de atendimento Grade de atendimento Capacidade Transportadoras Veículos …" at bounding box center [419, 235] width 838 height 471
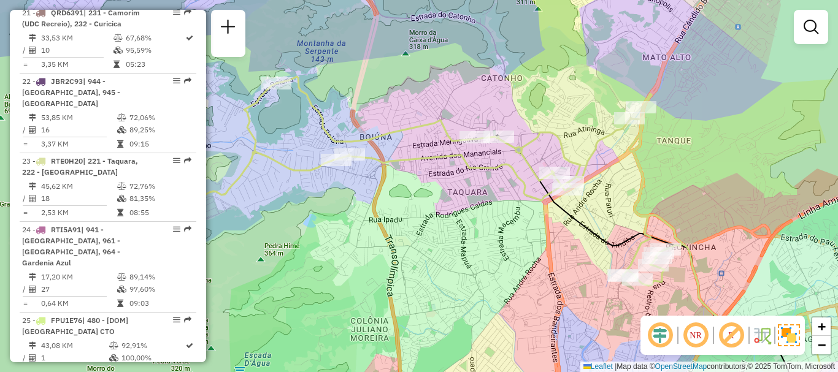
drag, startPoint x: 555, startPoint y: 249, endPoint x: 512, endPoint y: 234, distance: 45.4
click at [512, 234] on div "Janela de atendimento Grade de atendimento Capacidade Transportadoras Veículos …" at bounding box center [419, 186] width 838 height 372
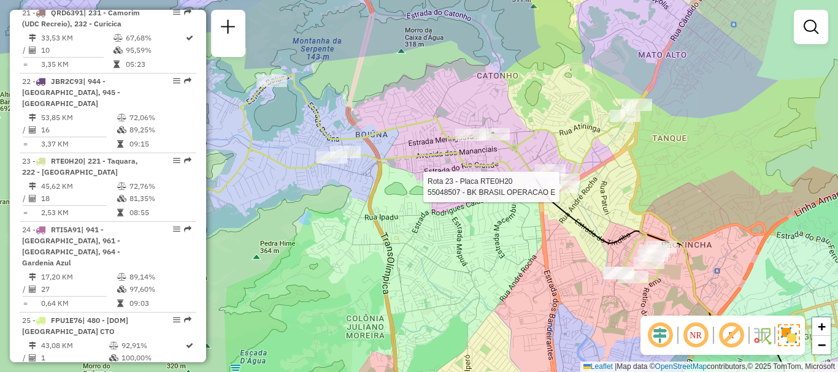
select select "**********"
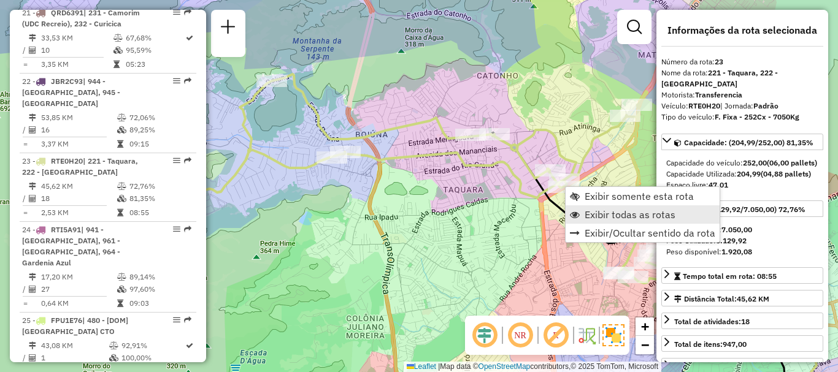
click at [600, 215] on span "Exibir todas as rotas" at bounding box center [630, 215] width 91 height 10
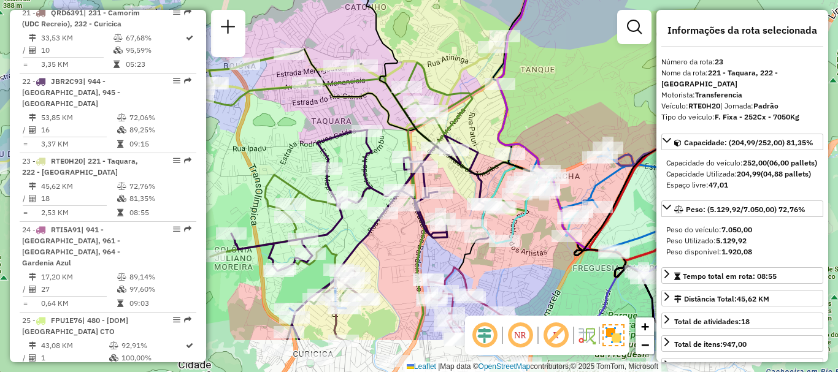
drag, startPoint x: 598, startPoint y: 241, endPoint x: 464, endPoint y: 172, distance: 150.6
click at [464, 172] on icon at bounding box center [447, 133] width 423 height 413
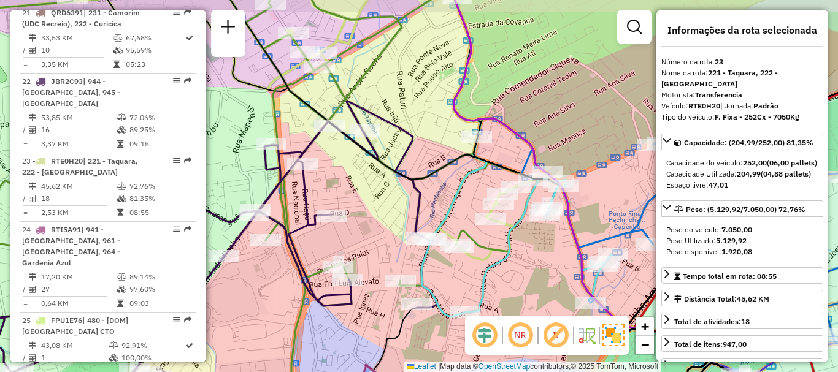
drag, startPoint x: 544, startPoint y: 190, endPoint x: 520, endPoint y: 231, distance: 47.9
click at [520, 228] on icon at bounding box center [516, 158] width 191 height 318
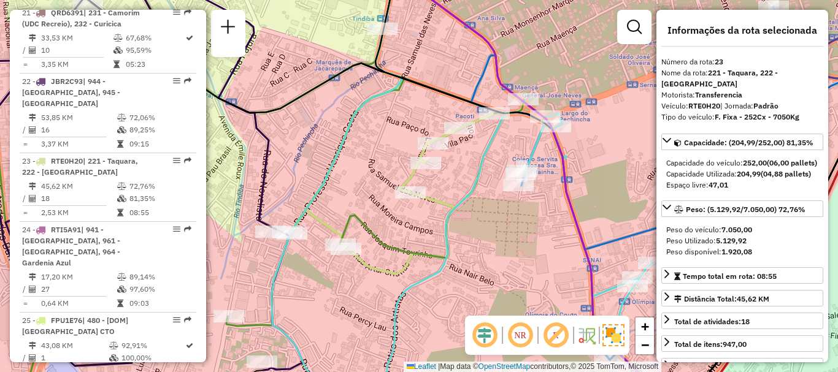
drag, startPoint x: 529, startPoint y: 248, endPoint x: 484, endPoint y: 239, distance: 46.3
click at [484, 239] on div "Janela de atendimento Grade de atendimento Capacidade Transportadoras Veículos …" at bounding box center [419, 186] width 838 height 372
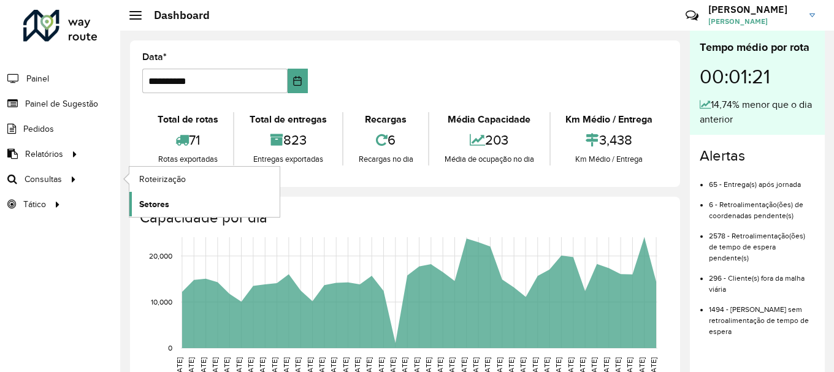
click at [155, 204] on span "Setores" at bounding box center [154, 204] width 30 height 13
